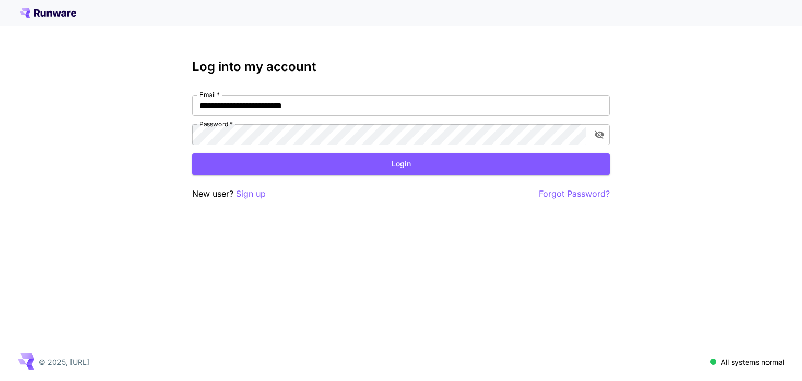
click at [44, 16] on icon at bounding box center [48, 13] width 56 height 10
type input "**********"
click at [44, 16] on icon at bounding box center [48, 13] width 56 height 10
type input "**********"
